Goal: Navigation & Orientation: Find specific page/section

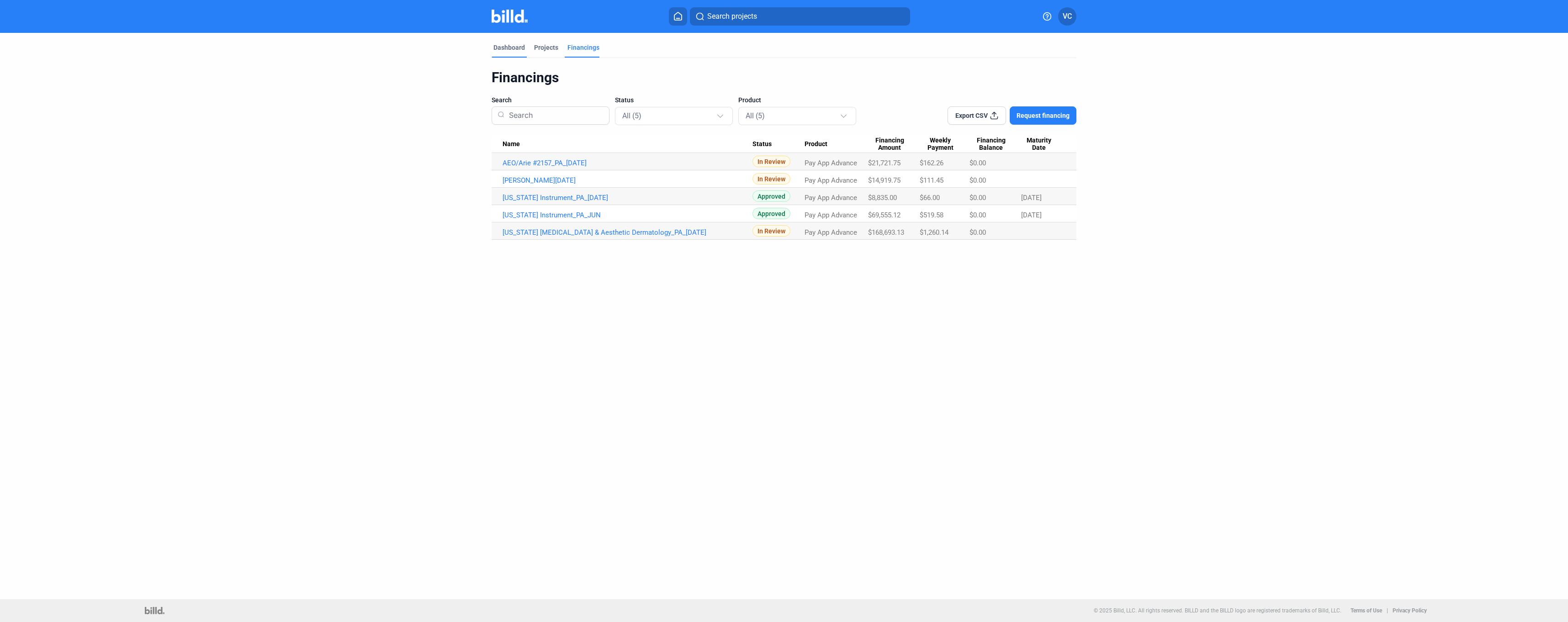
click at [519, 47] on div "Dashboard" at bounding box center [508, 47] width 31 height 9
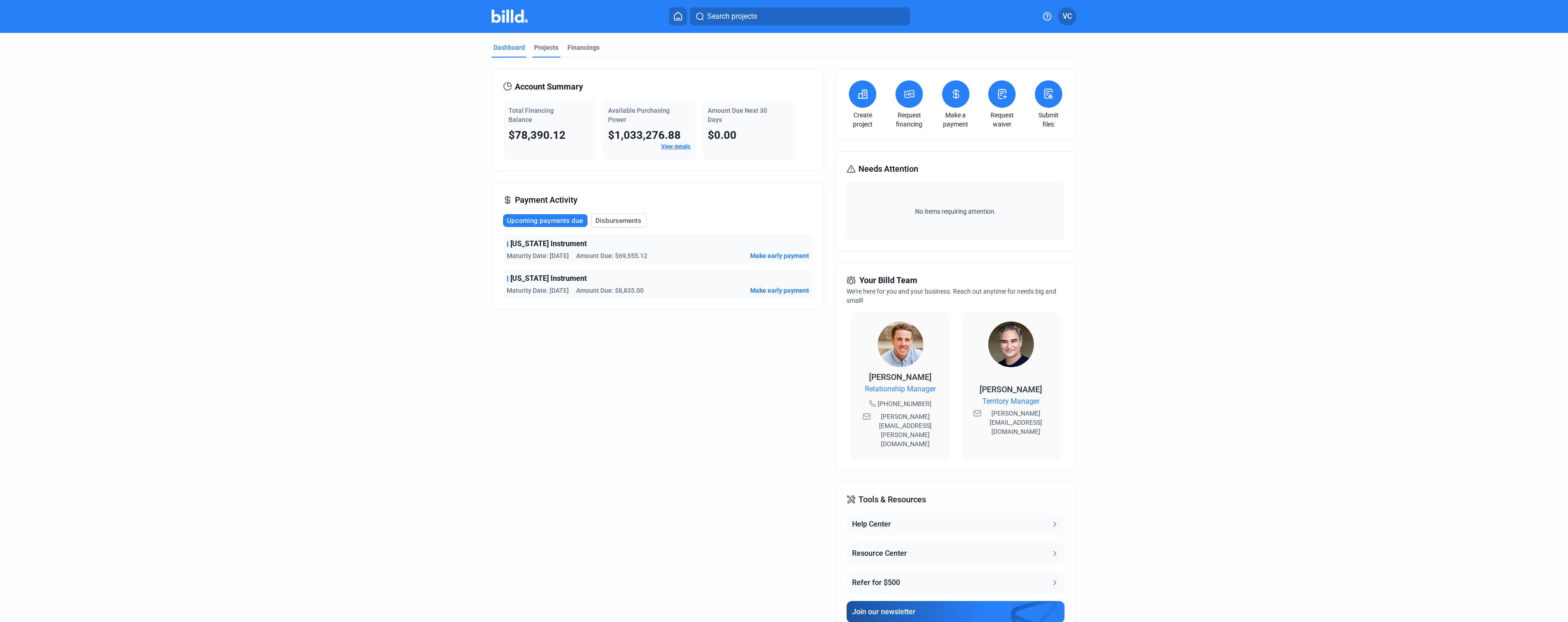
click at [540, 50] on div "Projects" at bounding box center [546, 47] width 25 height 9
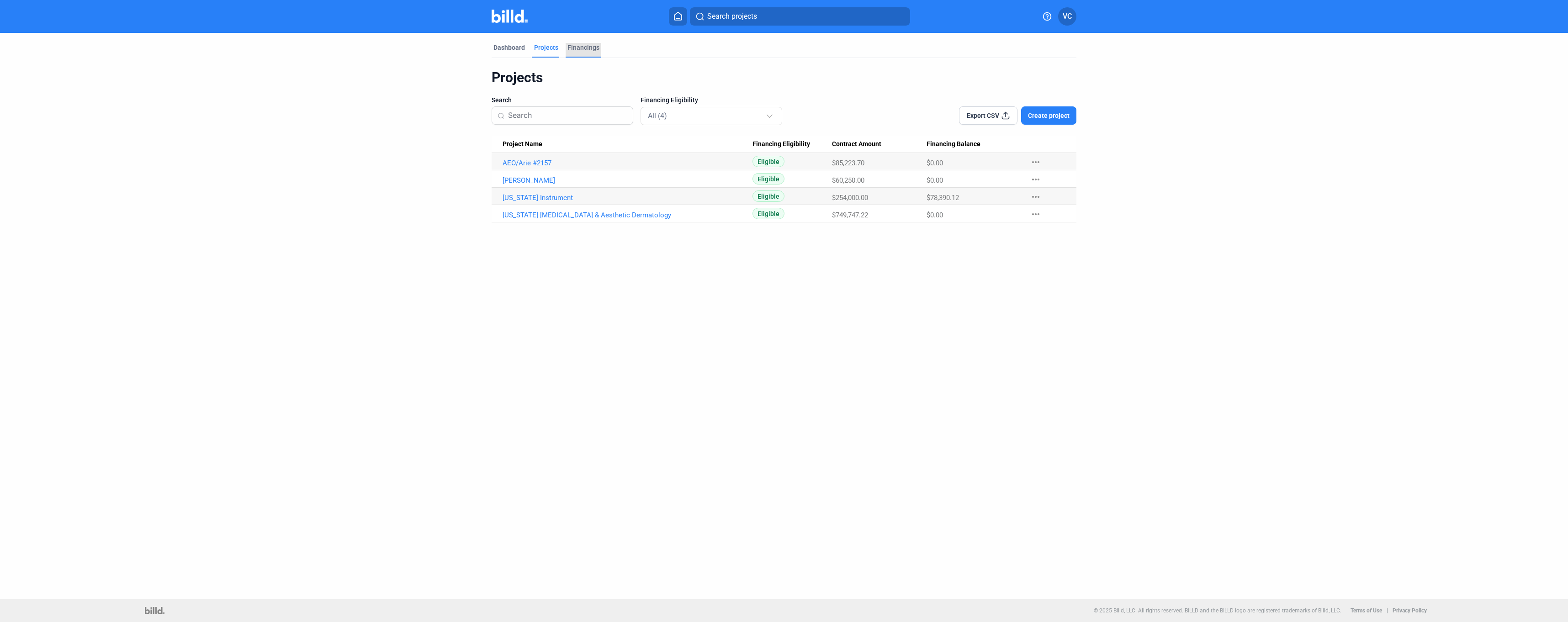
click at [588, 46] on div "Financings" at bounding box center [583, 47] width 32 height 9
